Goal: Information Seeking & Learning: Find specific fact

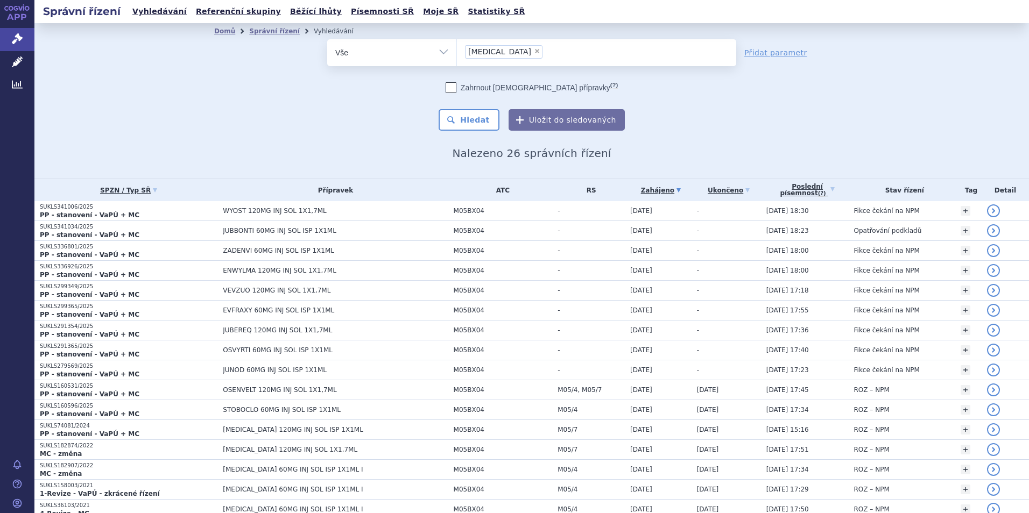
click at [771, 54] on link "Přidat parametr" at bounding box center [775, 52] width 63 height 11
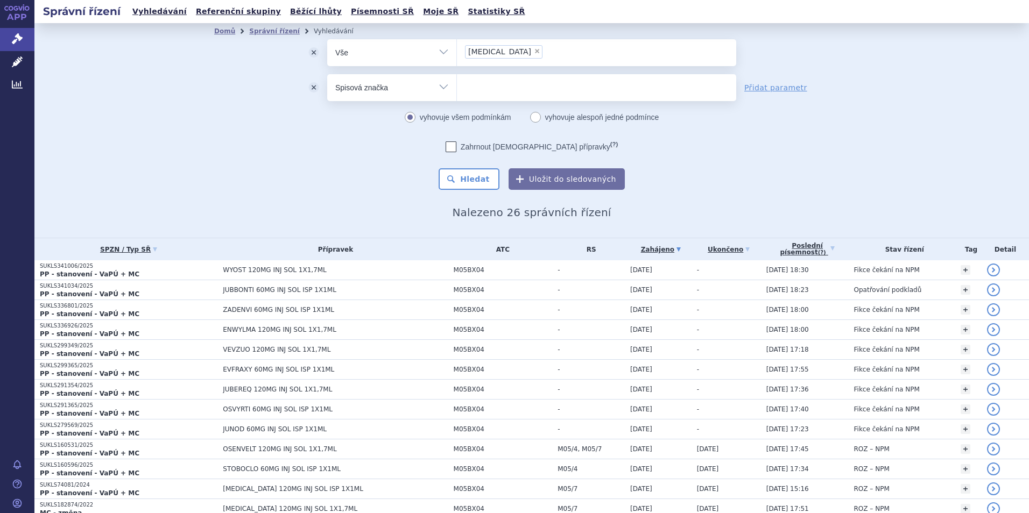
click at [442, 93] on select "Vše Spisová značka Typ SŘ Přípravek/SUKL kód Účastník/Držitel" at bounding box center [391, 86] width 129 height 24
select select "filter-participant"
click at [327, 74] on select "Vše Spisová značka Typ SŘ Přípravek/SUKL kód Účastník/Držitel" at bounding box center [391, 86] width 129 height 24
click at [469, 183] on button "Hledat" at bounding box center [468, 179] width 61 height 22
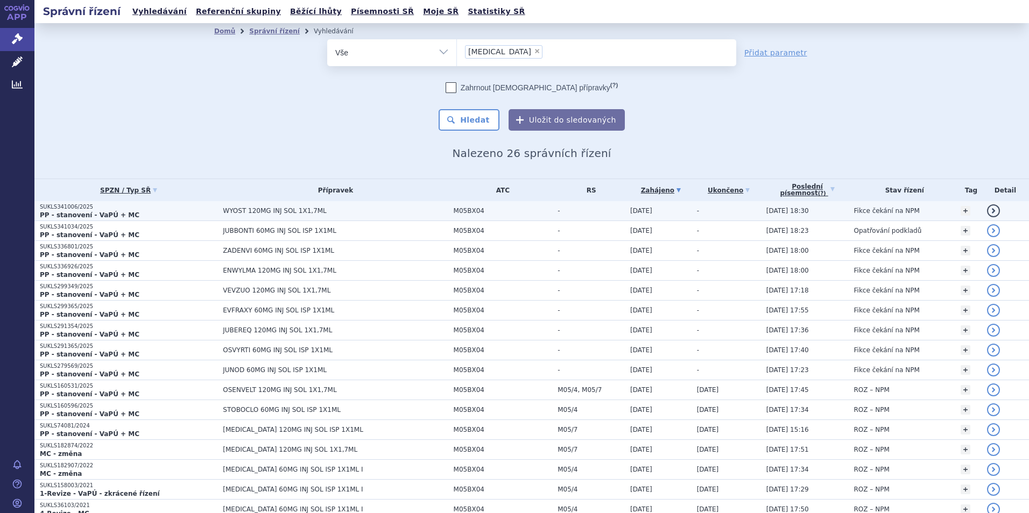
click at [987, 209] on link "detail" at bounding box center [993, 210] width 13 height 13
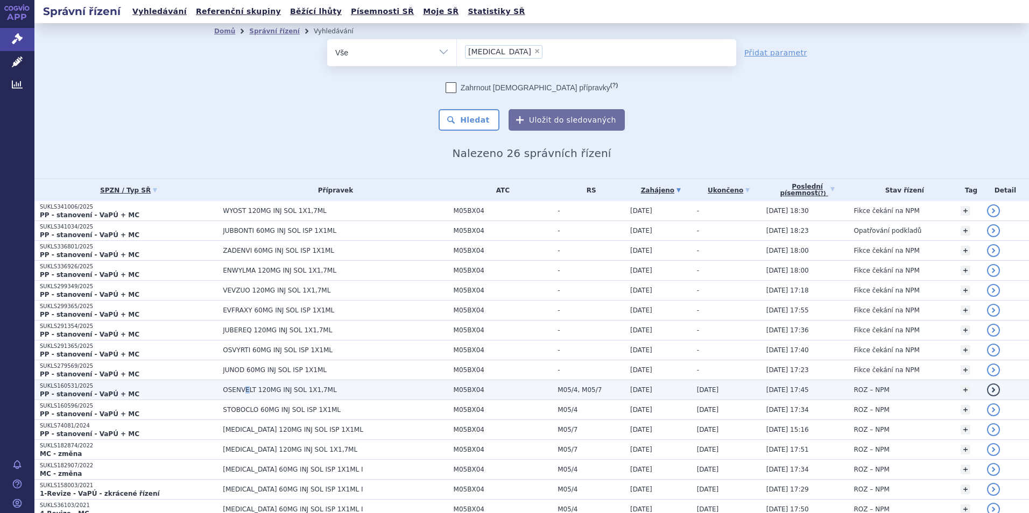
click at [241, 390] on span "OSENVELT 120MG INJ SOL 1X1,7ML" at bounding box center [335, 390] width 225 height 8
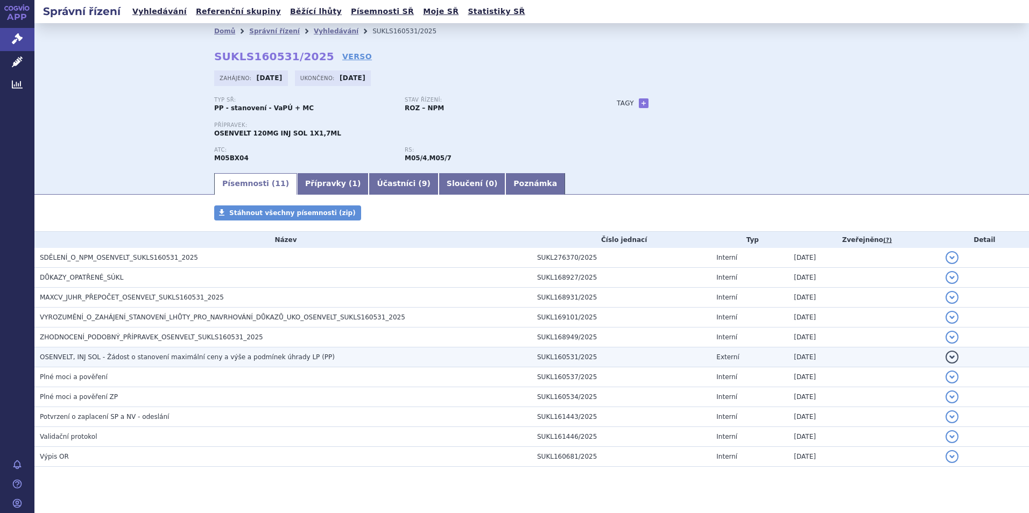
click at [141, 360] on span "OSENVELT, INJ SOL - Žádost o stanovení maximální ceny a výše a podmínek úhrady …" at bounding box center [187, 357] width 295 height 8
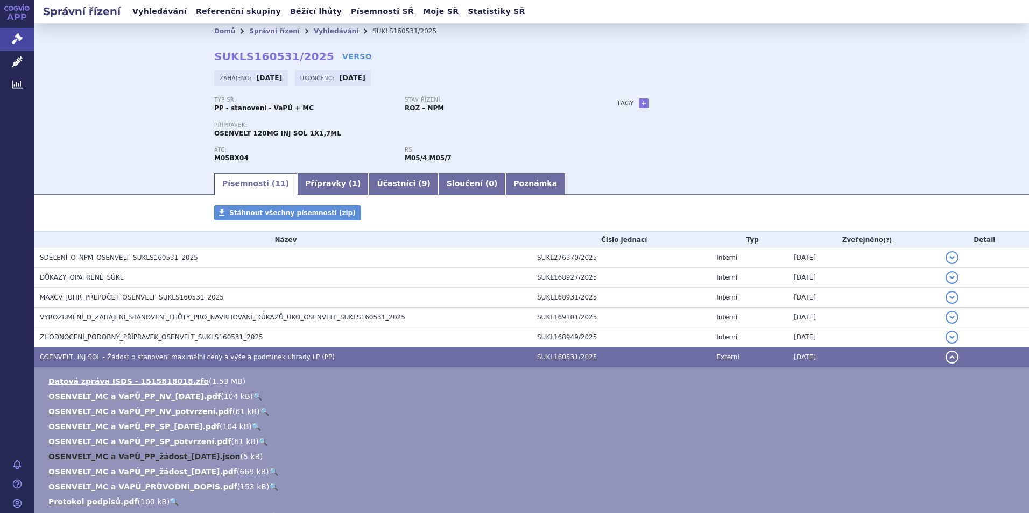
scroll to position [161, 0]
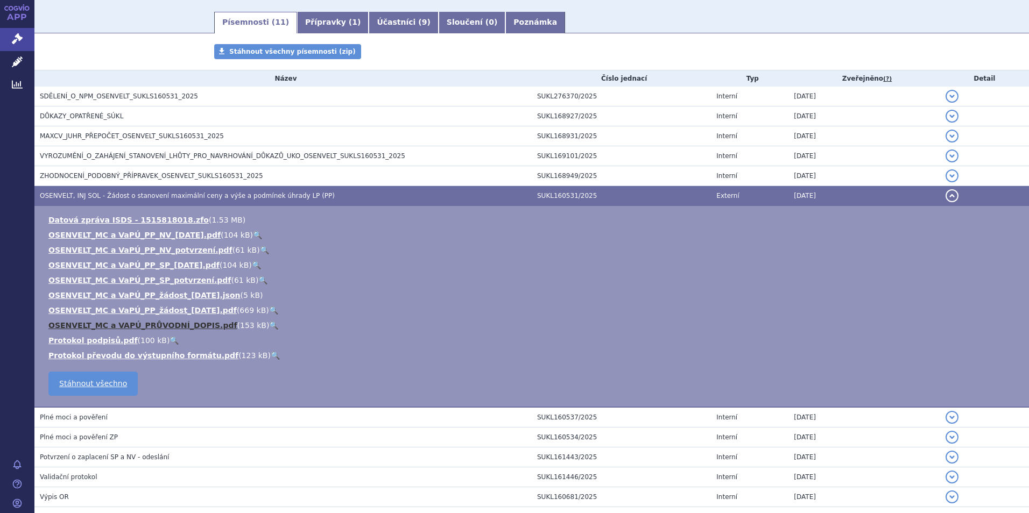
click at [170, 325] on link "OSENVELT_MC a VAPÚ_PRŮVODNÍ_DOPIS.pdf" at bounding box center [142, 325] width 189 height 9
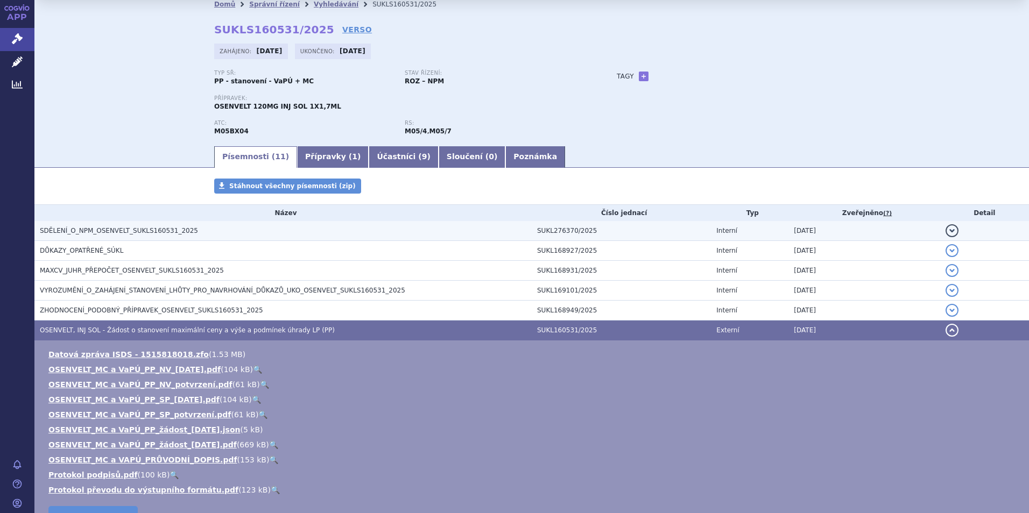
scroll to position [0, 0]
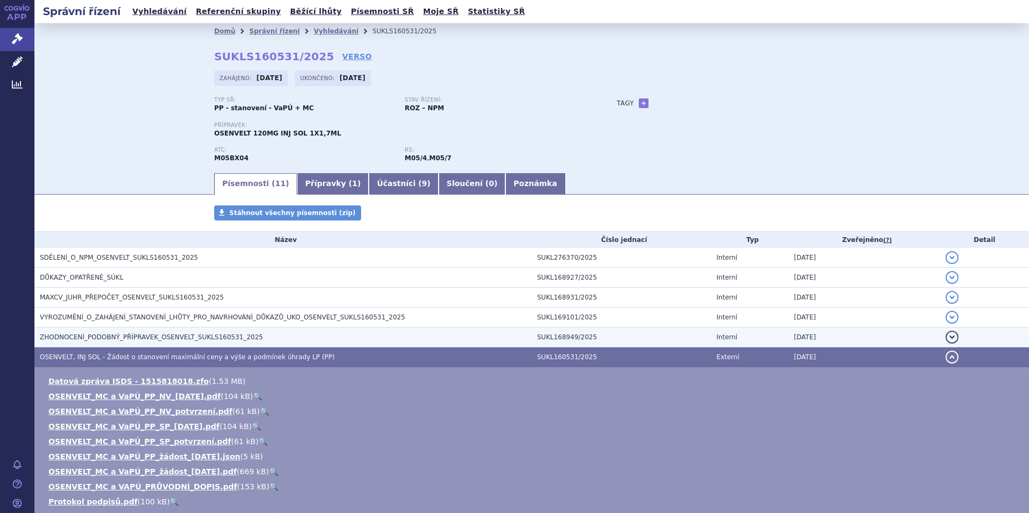
click at [165, 331] on td "ZHODNOCENÍ_PODOBNÝ_PŘÍPRAVEK_OSENVELT_SUKLS160531_2025" at bounding box center [282, 338] width 497 height 20
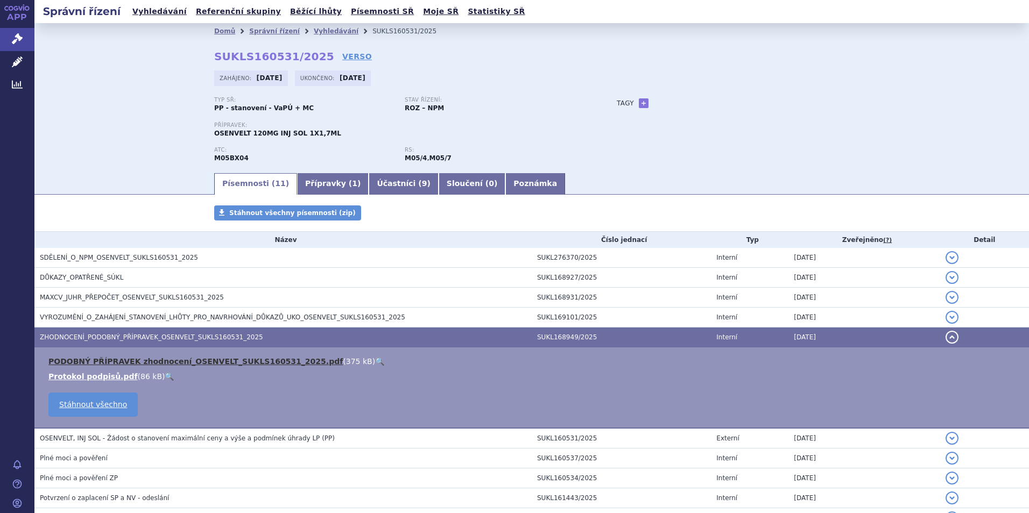
click at [179, 360] on link "PODOBNÝ PŘÍPRAVEK zhodnocení_OSENVELT_SUKLS160531_2025.pdf" at bounding box center [195, 361] width 294 height 9
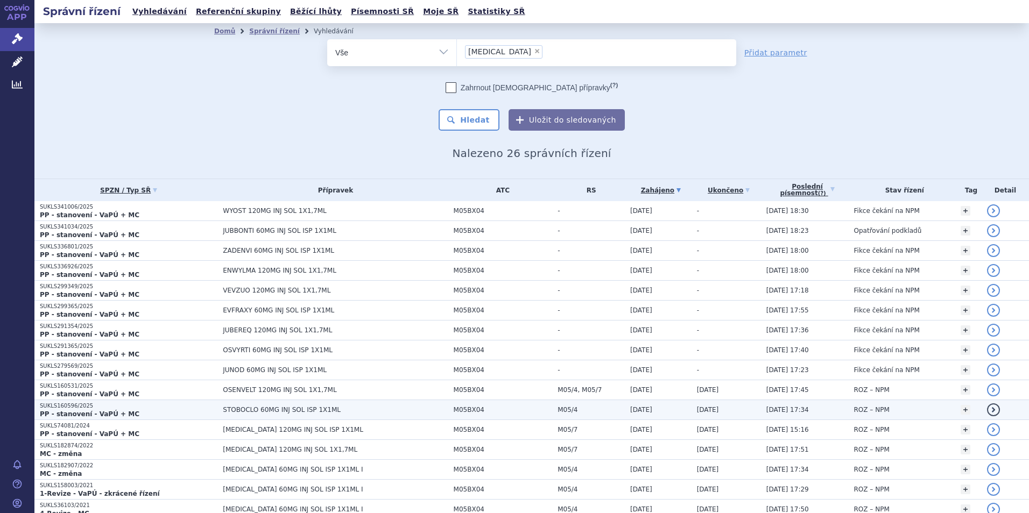
drag, startPoint x: 0, startPoint y: 0, endPoint x: 84, endPoint y: 410, distance: 418.5
click at [84, 410] on strong "PP - stanovení - VaPÚ + MC" at bounding box center [90, 414] width 100 height 8
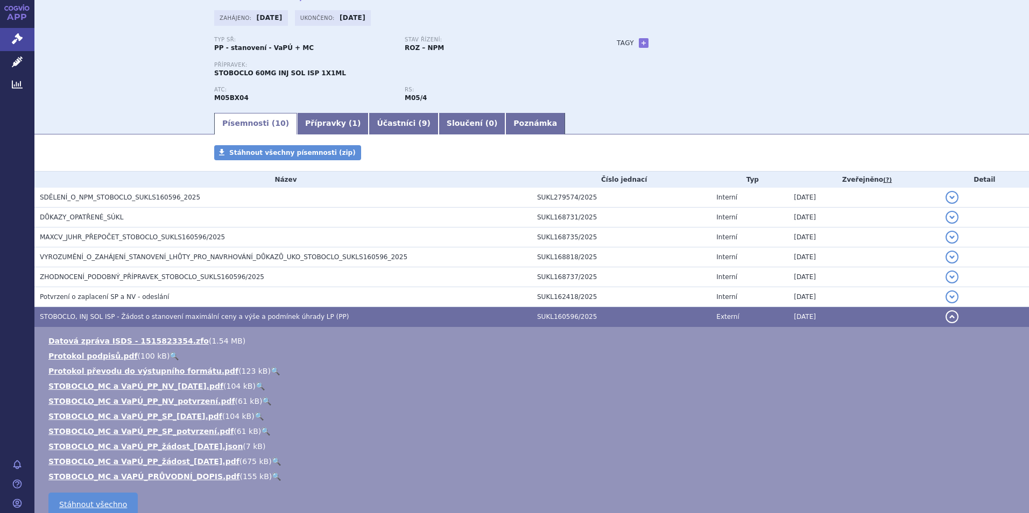
scroll to position [161, 0]
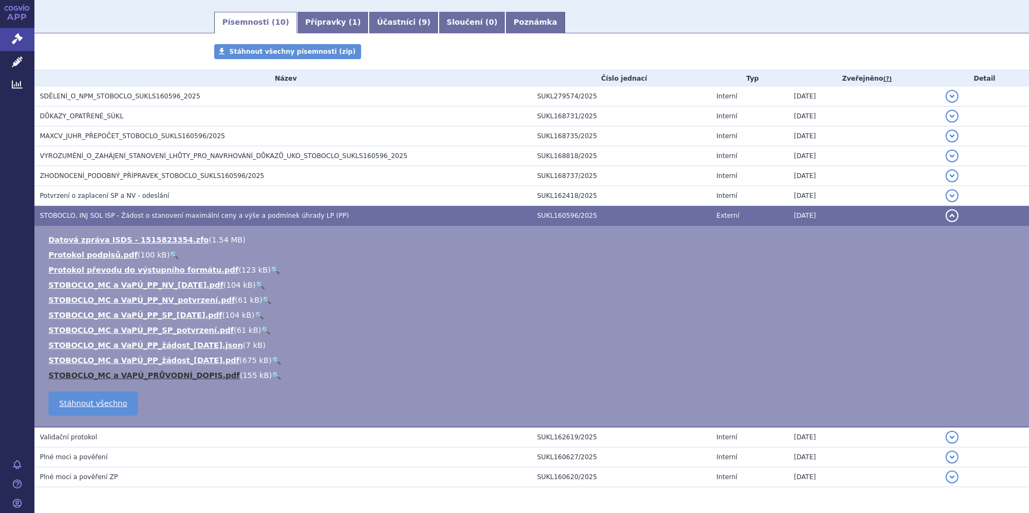
click at [165, 377] on link "STOBOCLO_MC a VAPÚ_PRŮVODNÍ_DOPIS.pdf" at bounding box center [143, 375] width 191 height 9
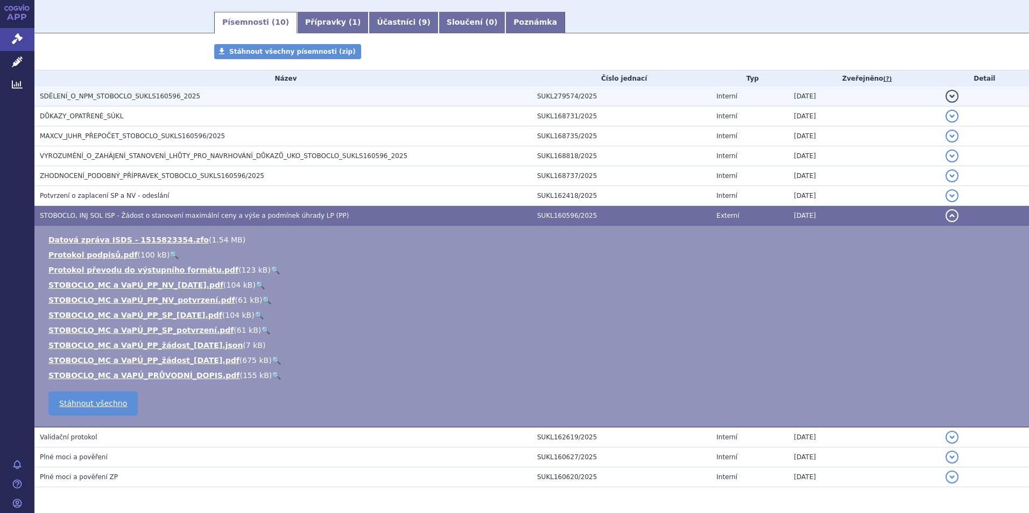
click at [111, 174] on span "ZHODNOCENÍ_PODOBNÝ_PŘÍPRAVEK_STOBOCLO_SUKLS160596/2025" at bounding box center [152, 176] width 224 height 8
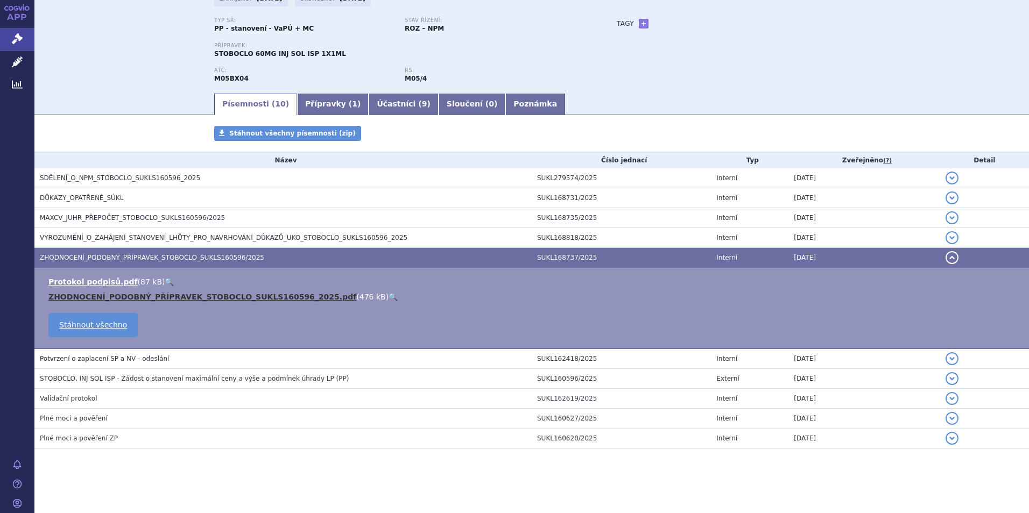
click at [210, 296] on link "ZHODNOCENÍ_PODOBNÝ_PŘÍPRAVEK_STOBOCLO_SUKLS160596_2025.pdf" at bounding box center [202, 297] width 308 height 9
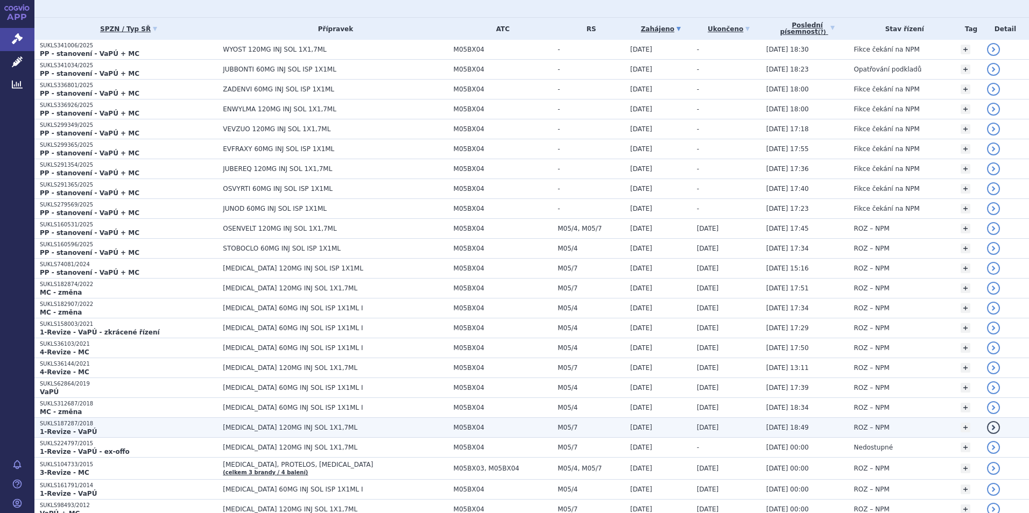
scroll to position [108, 0]
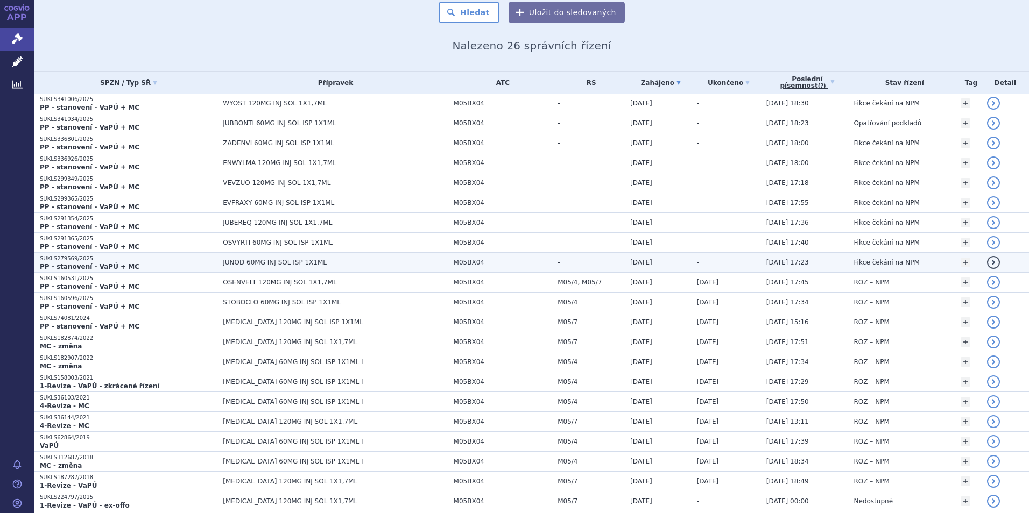
click at [102, 264] on strong "PP - stanovení - VaPÚ + MC" at bounding box center [90, 267] width 100 height 8
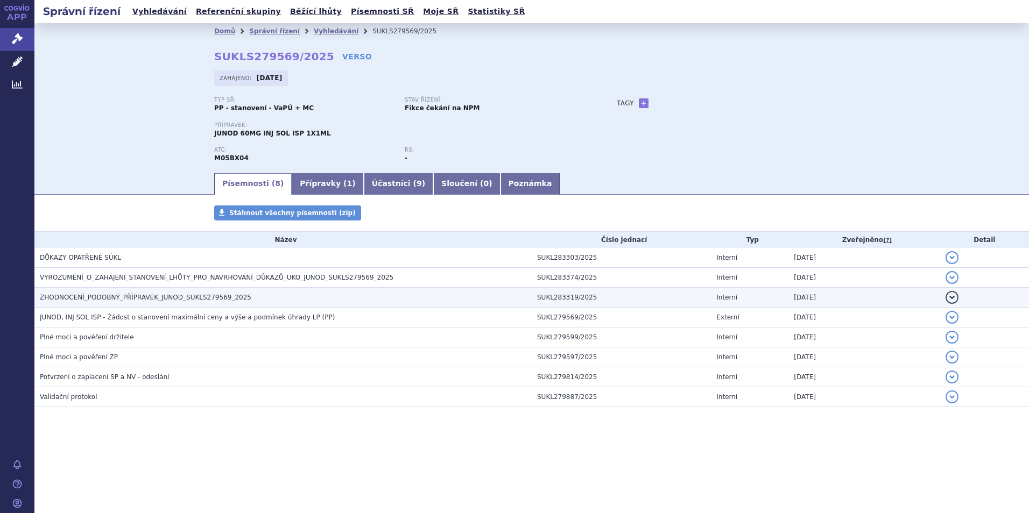
click at [90, 294] on span "ZHODNOCENÍ_PODOBNÝ_PŘÍPRAVEK_JUNOD_SUKLS279569_2025" at bounding box center [145, 298] width 211 height 8
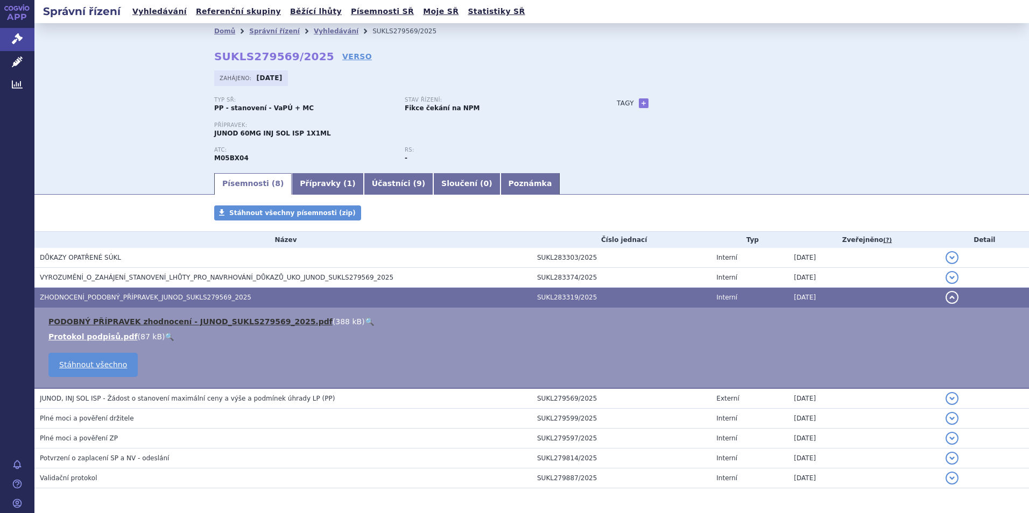
click at [207, 323] on link "PODOBNÝ PŘÍPRAVEK zhodnocení - JUNOD_SUKLS279569_2025.pdf" at bounding box center [190, 321] width 284 height 9
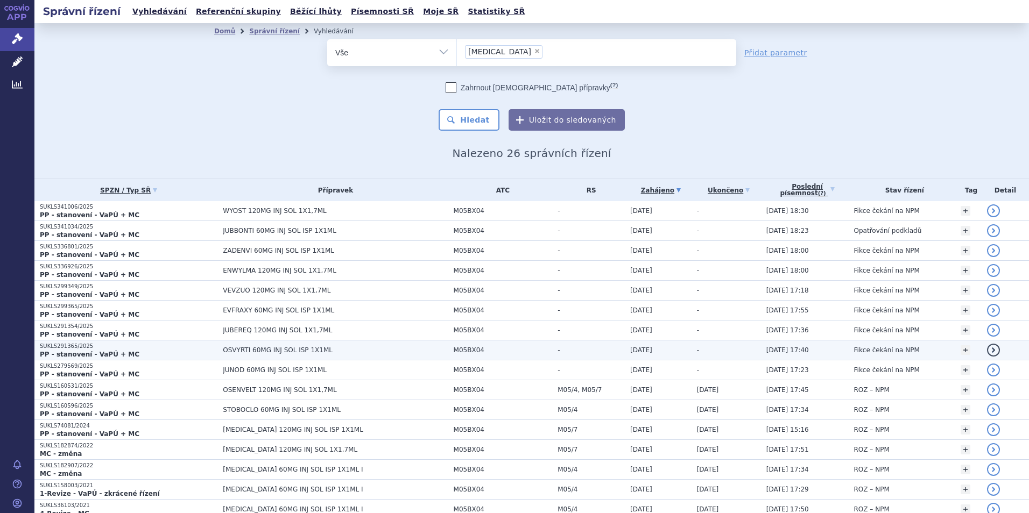
click at [95, 346] on p "SUKLS291365/2025" at bounding box center [129, 347] width 178 height 8
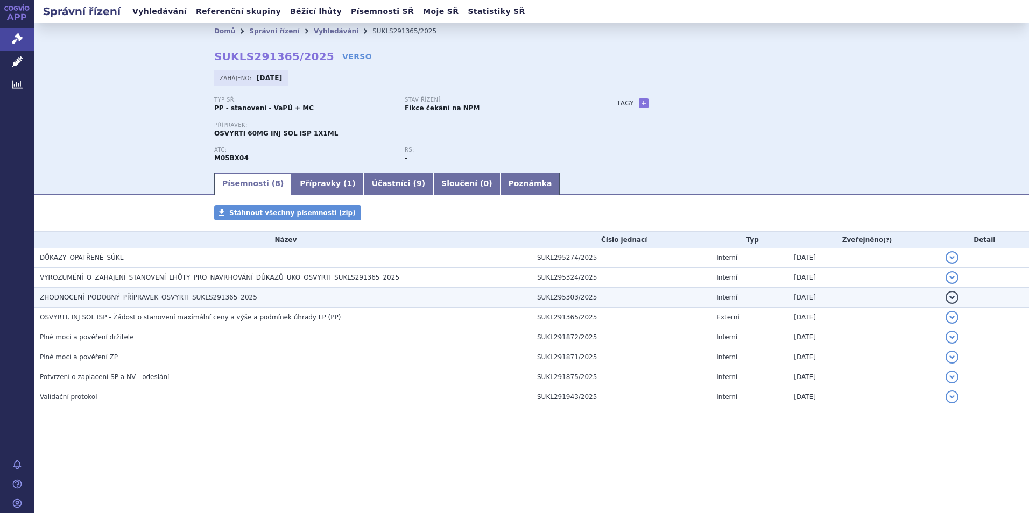
click at [104, 294] on span "ZHODNOCENÍ_PODOBNÝ_PŘÍPRAVEK_OSVYRTI_SUKLS291365_2025" at bounding box center [148, 298] width 217 height 8
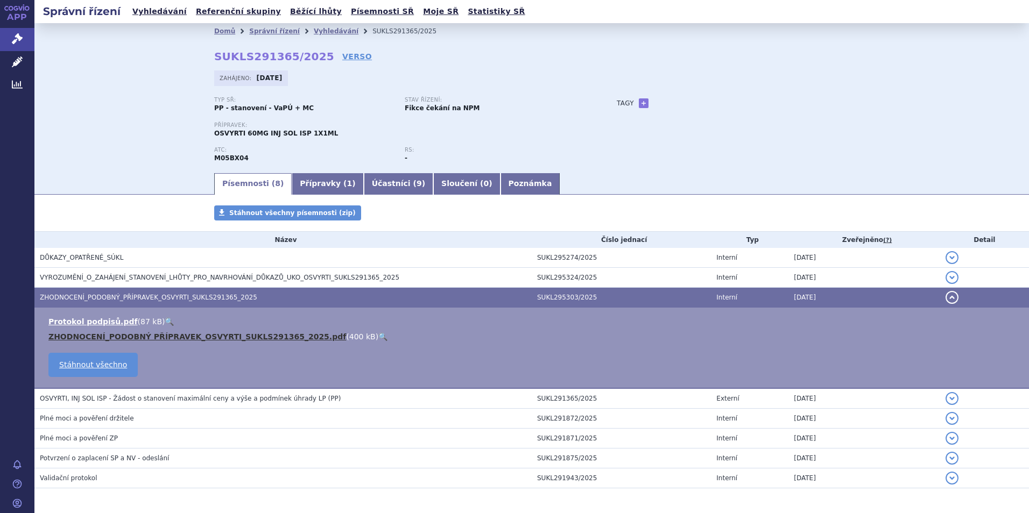
click at [175, 337] on link "ZHODNOCENÍ_PODOBNÝ PŘÍPRAVEK_OSVYRTI_SUKLS291365_2025.pdf" at bounding box center [196, 336] width 297 height 9
